Goal: Task Accomplishment & Management: Complete application form

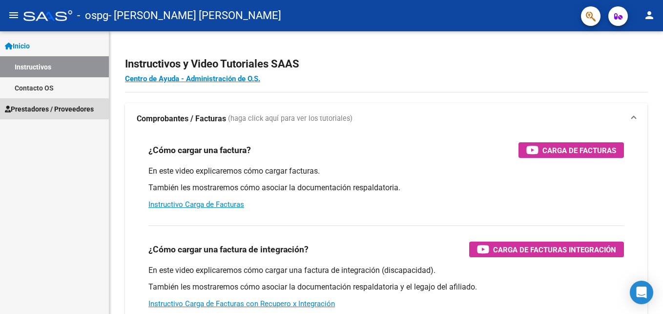
click at [55, 104] on span "Prestadores / Proveedores" at bounding box center [49, 109] width 89 height 11
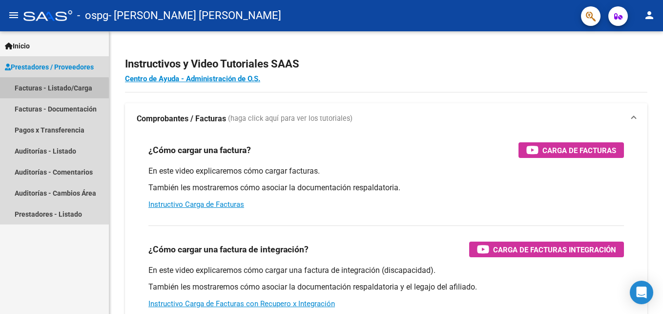
click at [52, 89] on link "Facturas - Listado/Carga" at bounding box center [54, 87] width 109 height 21
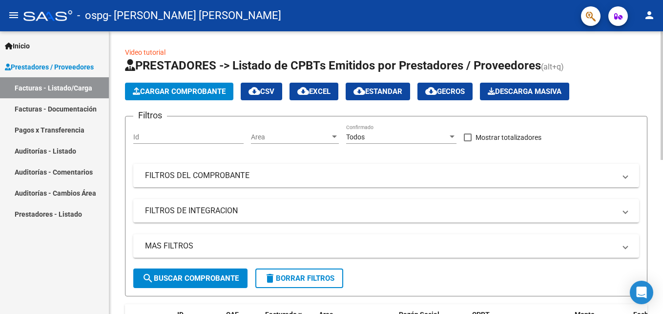
click at [156, 88] on span "Cargar Comprobante" at bounding box center [179, 91] width 93 height 9
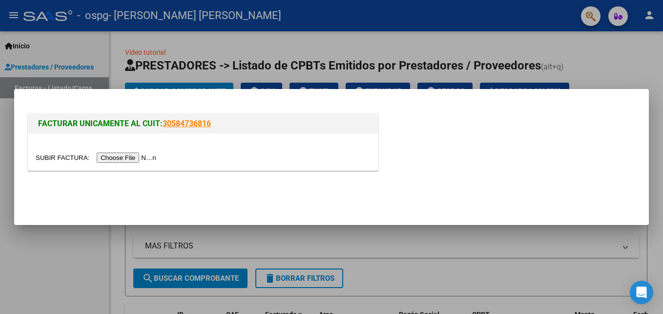
click at [119, 155] on input "file" at bounding box center [98, 157] width 124 height 10
click at [114, 158] on input "file" at bounding box center [98, 157] width 124 height 10
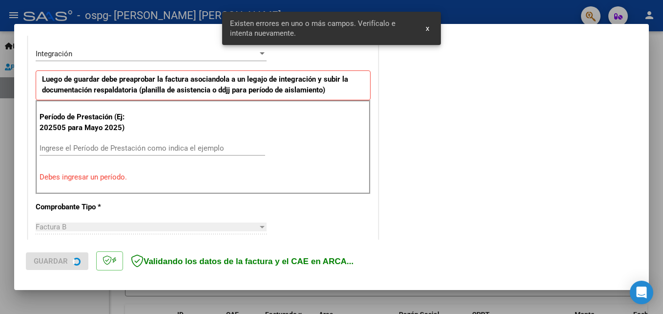
scroll to position [238, 0]
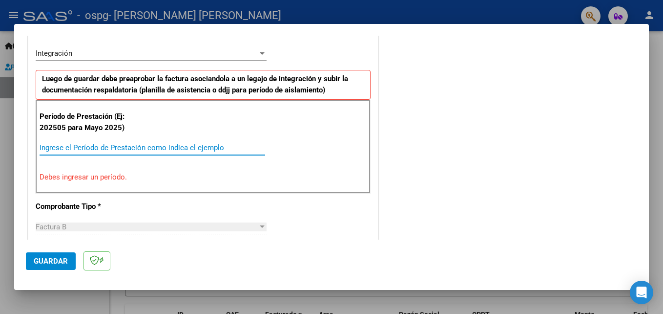
click at [176, 145] on input "Ingrese el Período de Prestación como indica el ejemplo" at bounding box center [153, 147] width 226 height 9
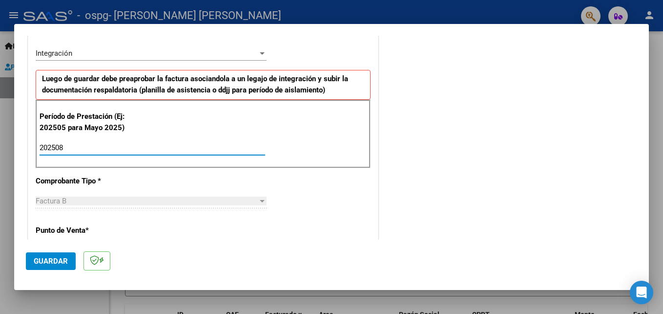
type input "202508"
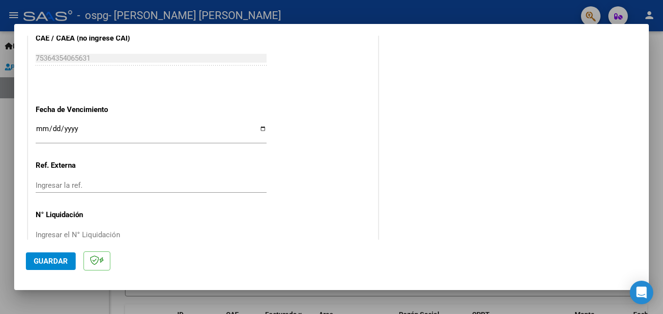
scroll to position [656, 0]
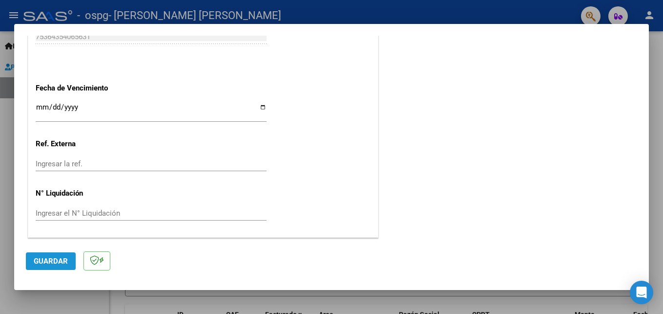
click at [50, 260] on span "Guardar" at bounding box center [51, 260] width 34 height 9
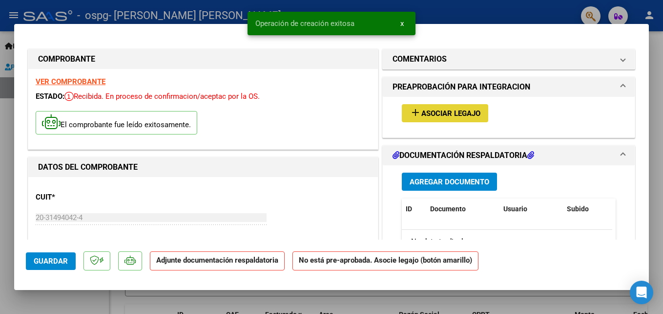
click at [474, 114] on span "Asociar Legajo" at bounding box center [451, 113] width 59 height 9
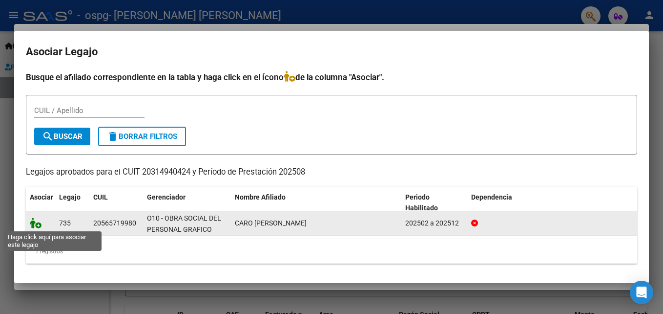
click at [35, 226] on icon at bounding box center [36, 222] width 12 height 11
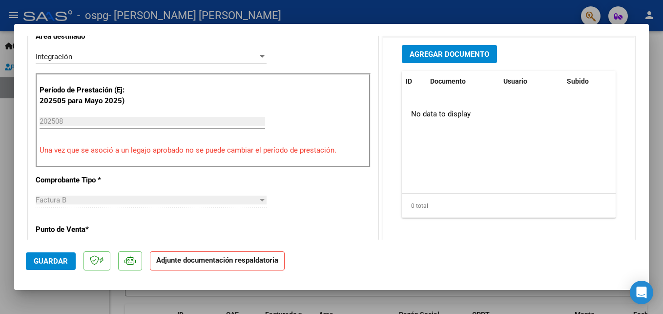
scroll to position [259, 0]
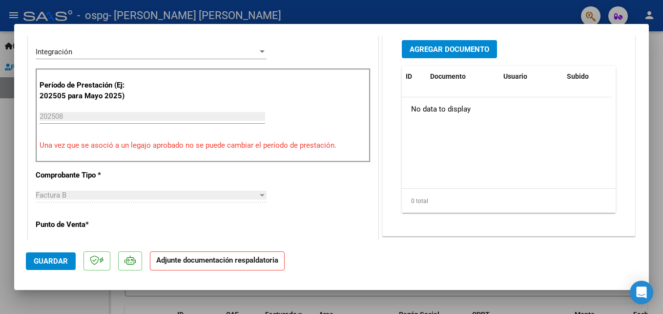
click at [418, 41] on button "Agregar Documento" at bounding box center [449, 49] width 95 height 18
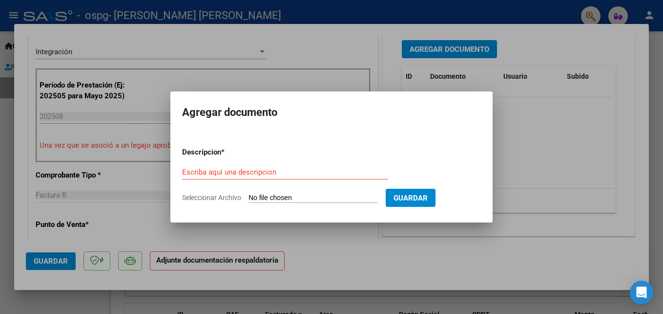
click at [373, 194] on input "Seleccionar Archivo" at bounding box center [313, 197] width 129 height 9
type input "C:\fakepath\PLANILLA ASISTENCIA [PERSON_NAME] [PERSON_NAME] 2025.pdf"
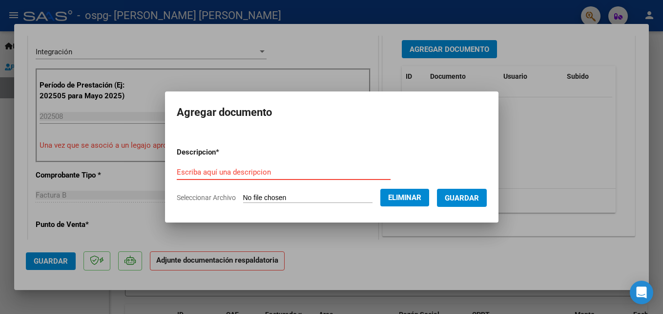
click at [271, 171] on input "Escriba aquí una descripcion" at bounding box center [284, 172] width 214 height 9
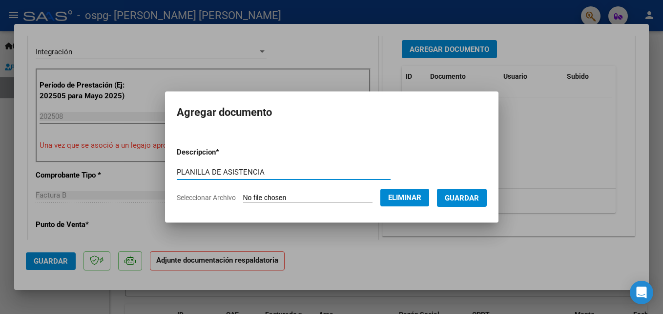
type input "PLANILLA DE ASISTENCIA"
click at [440, 196] on button "Guardar" at bounding box center [462, 198] width 50 height 18
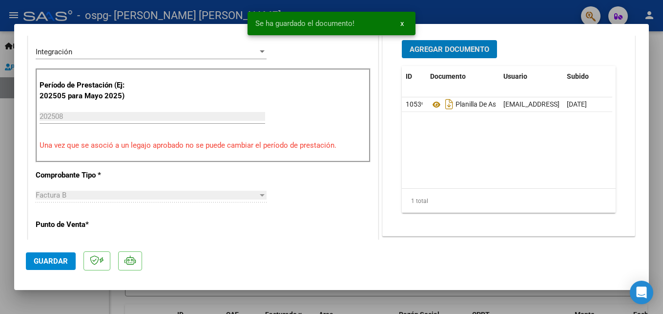
click at [434, 43] on button "Agregar Documento" at bounding box center [449, 49] width 95 height 18
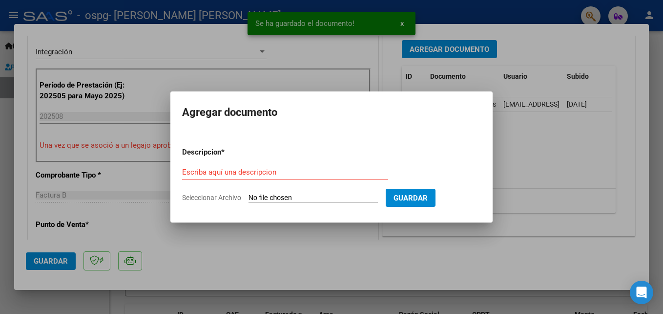
click at [318, 195] on input "Seleccionar Archivo" at bounding box center [313, 197] width 129 height 9
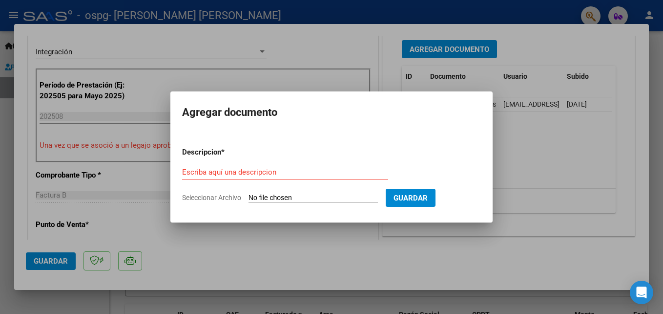
type input "C:\fakepath\AUTORIZACIÓN DISCAPACIDAD 2025.pdf"
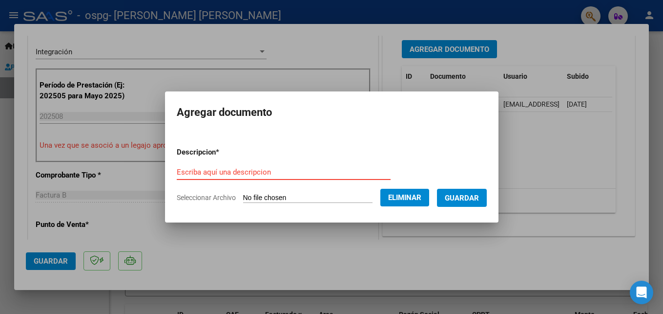
click at [198, 174] on input "Escriba aquí una descripcion" at bounding box center [284, 172] width 214 height 9
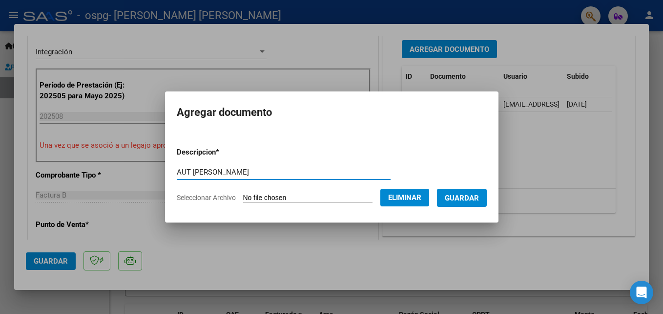
type input "AUT [PERSON_NAME]"
click at [446, 198] on span "Guardar" at bounding box center [462, 197] width 34 height 9
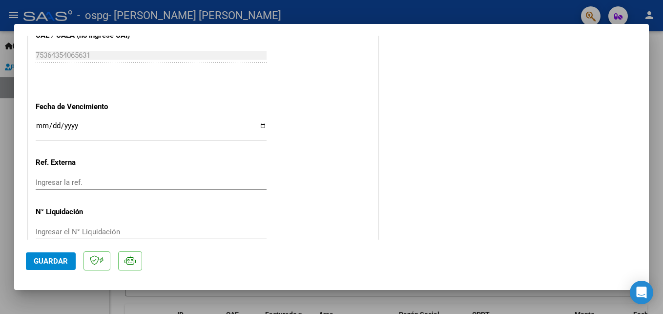
scroll to position [671, 0]
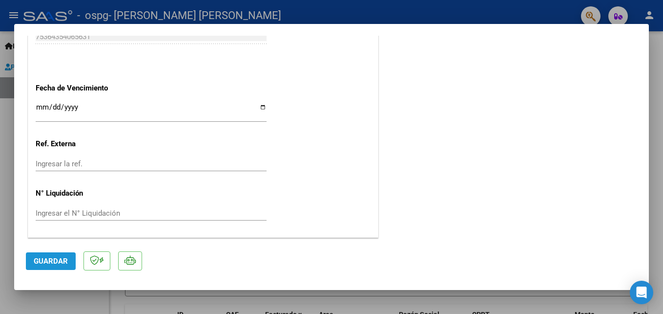
click at [47, 256] on span "Guardar" at bounding box center [51, 260] width 34 height 9
click at [45, 257] on span "Guardar" at bounding box center [51, 260] width 34 height 9
